Goal: Complete application form

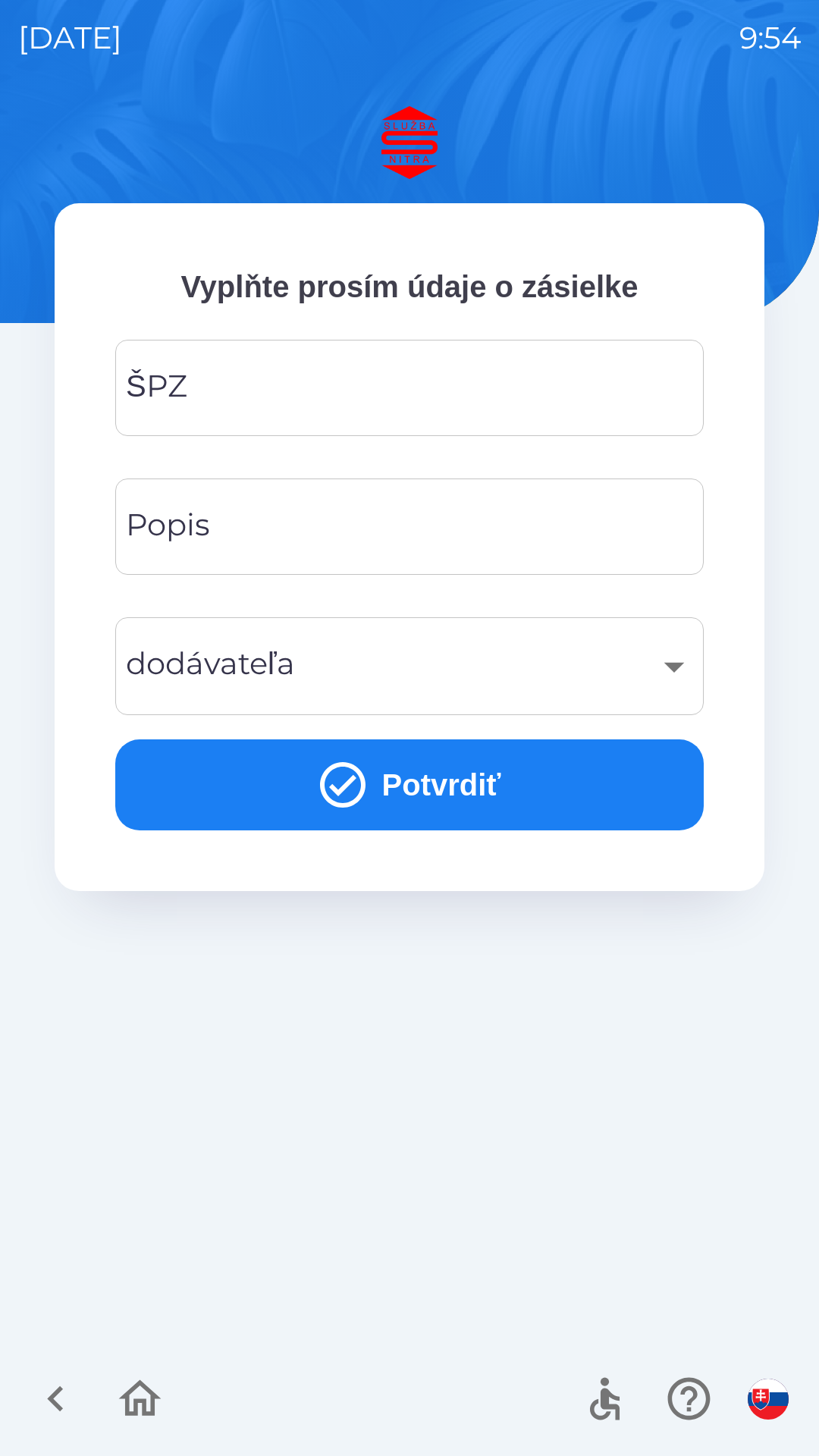
click at [427, 400] on input "ŠPZ" at bounding box center [410, 388] width 552 height 60
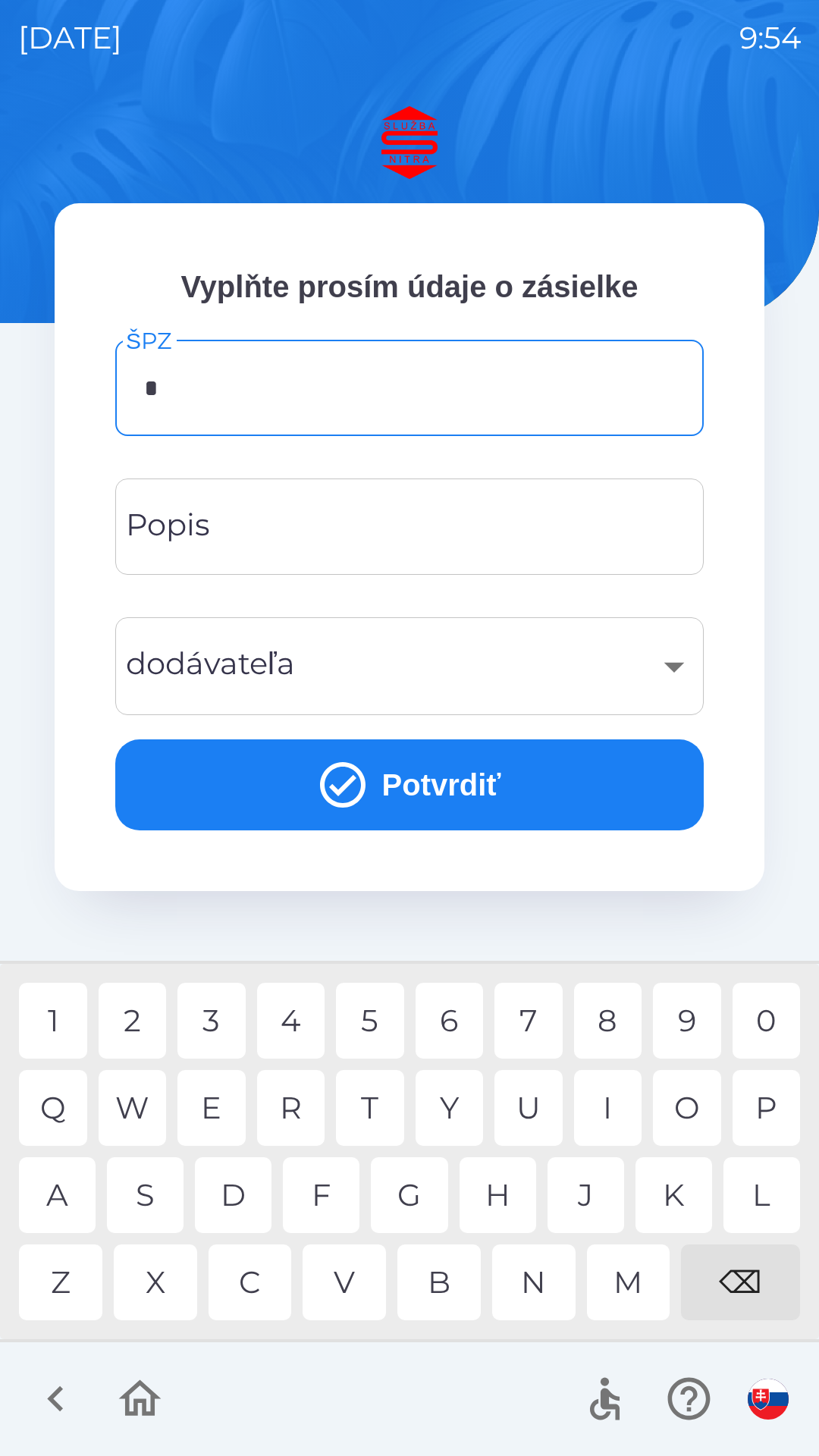
click at [529, 1289] on div "N" at bounding box center [534, 1283] width 83 height 76
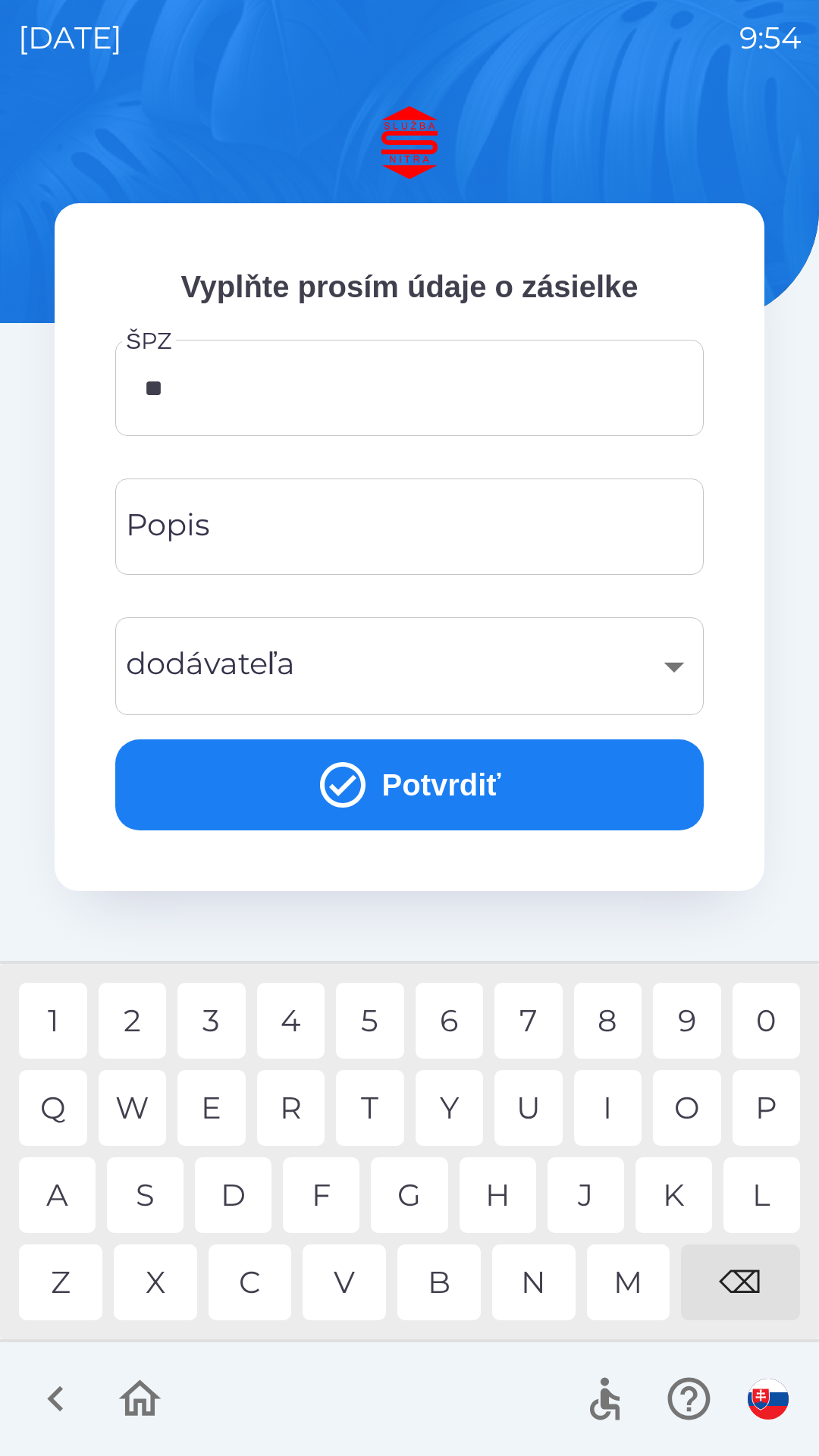
click at [306, 1120] on div "R" at bounding box center [291, 1108] width 68 height 76
click at [284, 1026] on div "4" at bounding box center [291, 1021] width 68 height 76
type input "*******"
click at [450, 791] on button "Potvrdiť" at bounding box center [410, 784] width 589 height 91
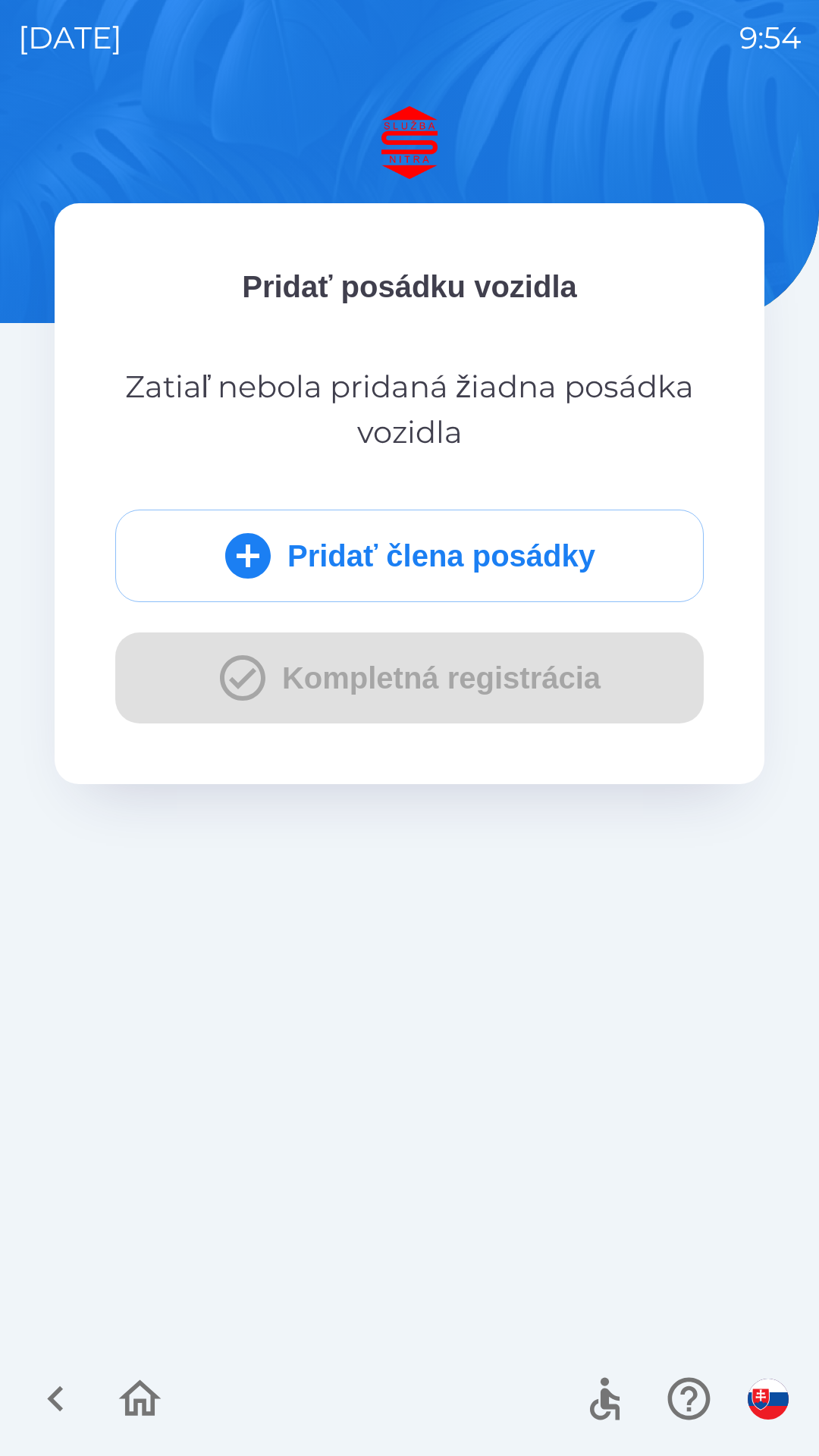
click at [480, 544] on button "Pridať člena posádky" at bounding box center [410, 556] width 589 height 93
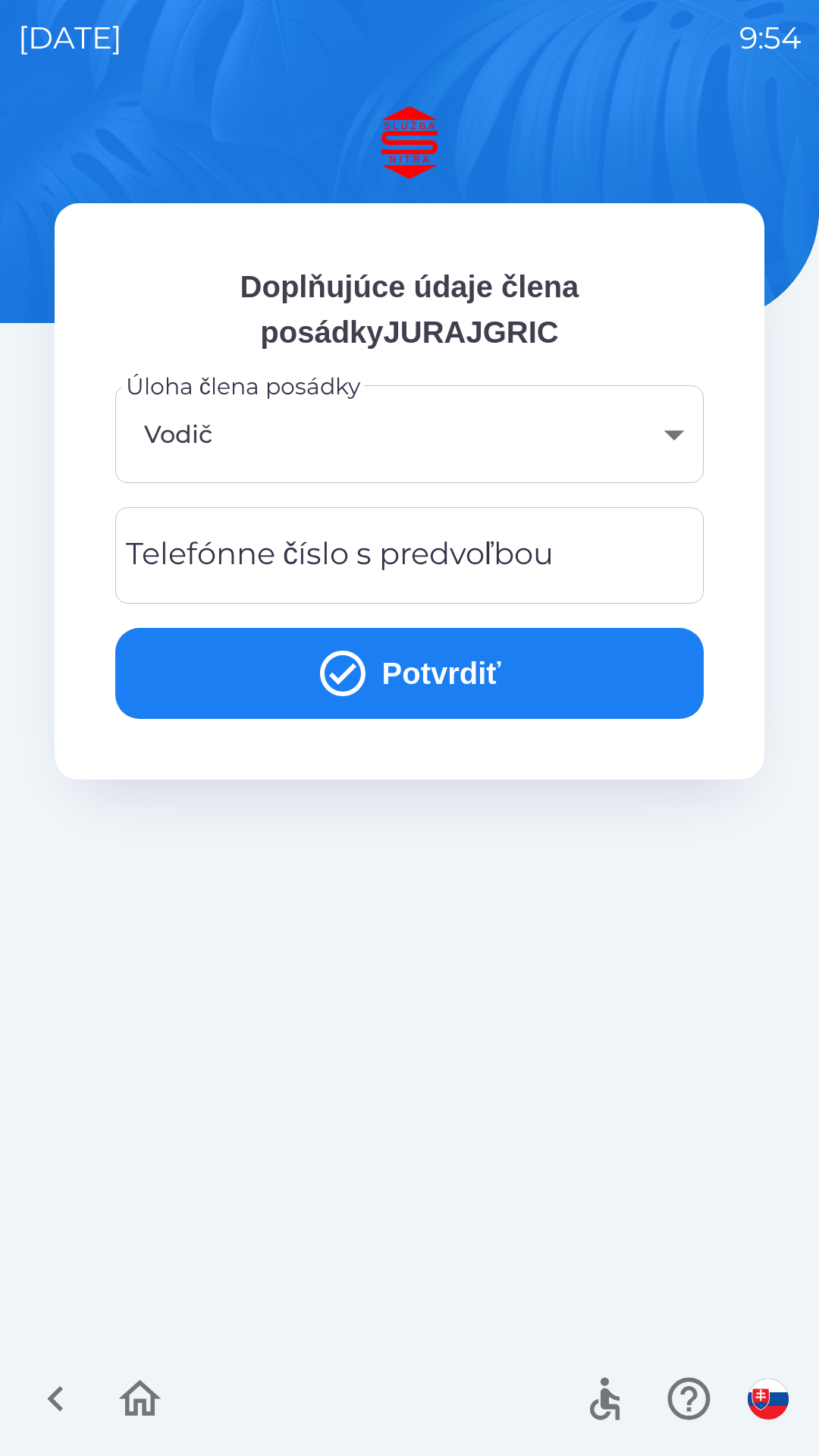
click at [450, 676] on button "Potvrdiť" at bounding box center [410, 673] width 589 height 91
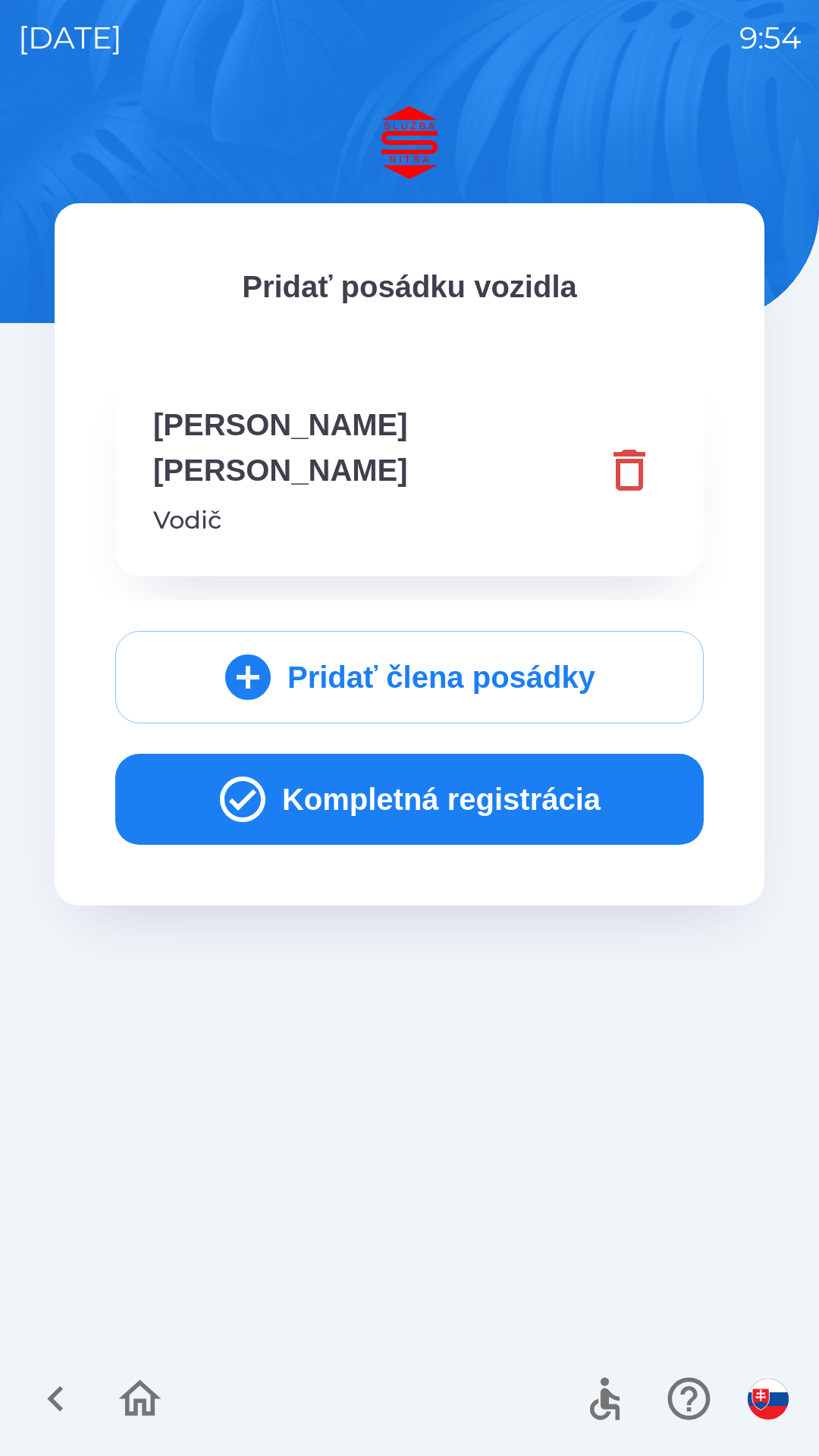
click at [460, 756] on button "Kompletná registrácia" at bounding box center [410, 799] width 589 height 91
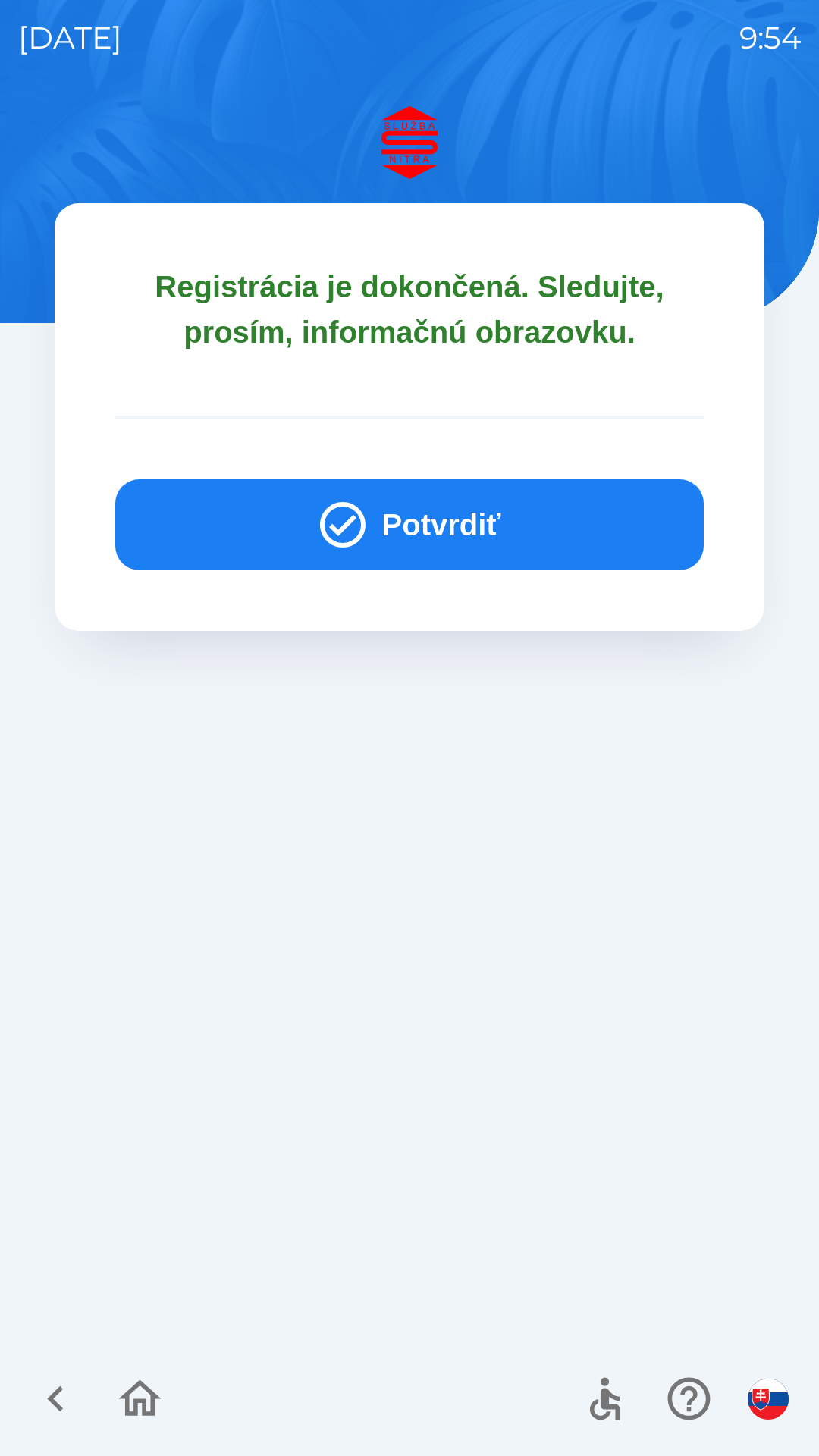
click at [464, 523] on button "Potvrdiť" at bounding box center [410, 525] width 589 height 91
